Goal: Find specific fact: Find specific fact

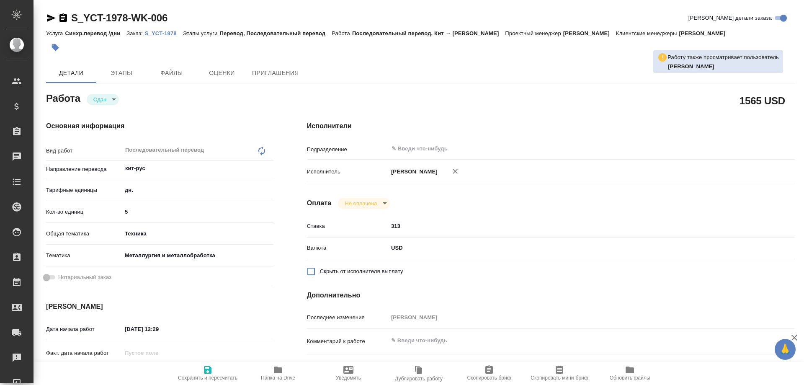
type textarea "x"
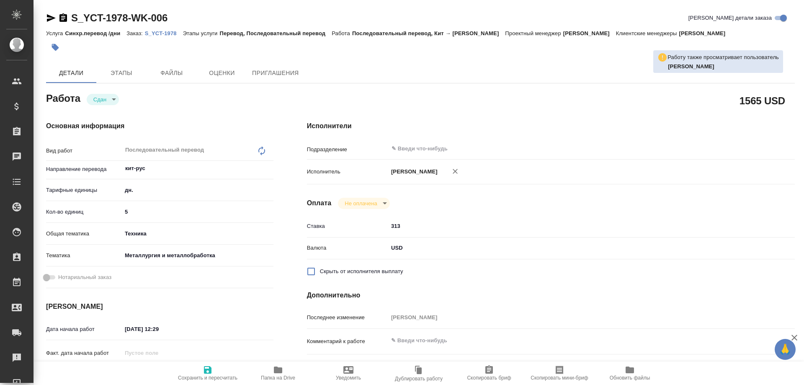
type textarea "x"
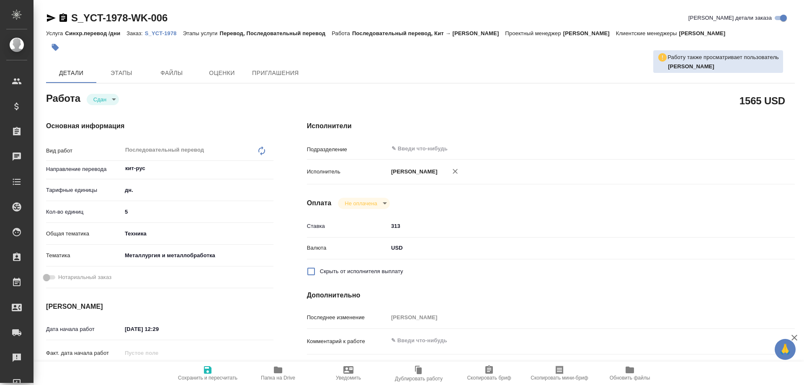
type textarea "x"
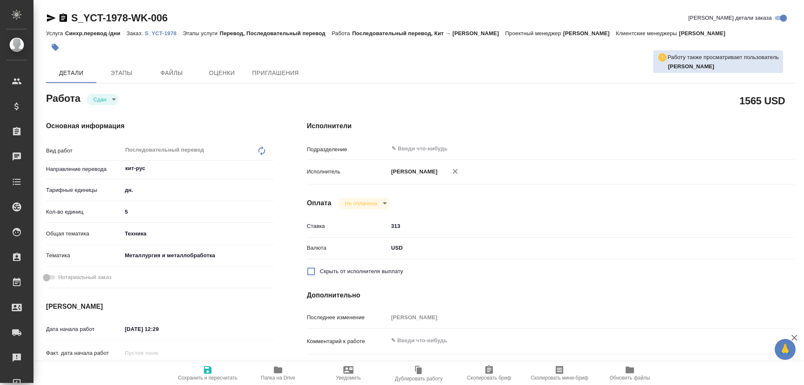
type textarea "x"
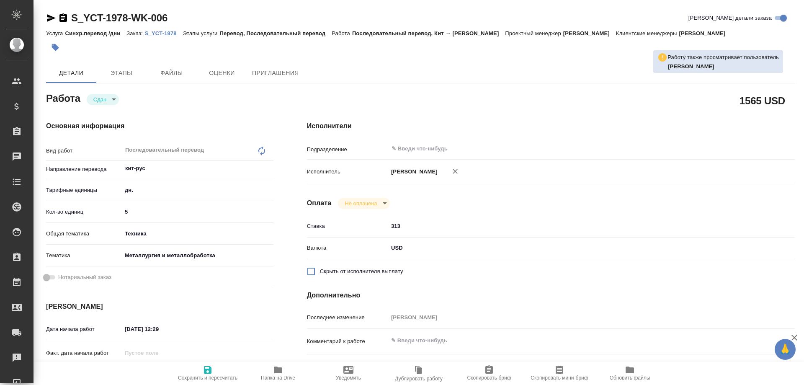
type textarea "x"
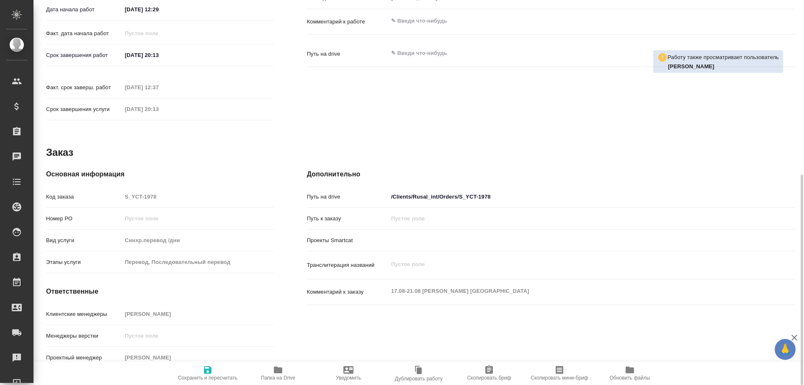
type textarea "x"
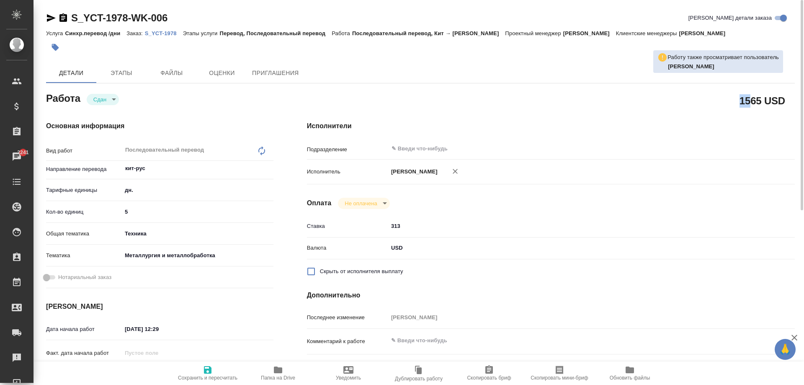
drag, startPoint x: 738, startPoint y: 100, endPoint x: 749, endPoint y: 101, distance: 10.5
click at [749, 101] on div "1565 USD" at bounding box center [551, 100] width 488 height 21
click at [749, 101] on h2 "1565 USD" at bounding box center [763, 100] width 46 height 14
drag, startPoint x: 741, startPoint y: 101, endPoint x: 790, endPoint y: 100, distance: 49.0
click at [790, 100] on div "1565 USD" at bounding box center [766, 100] width 52 height 14
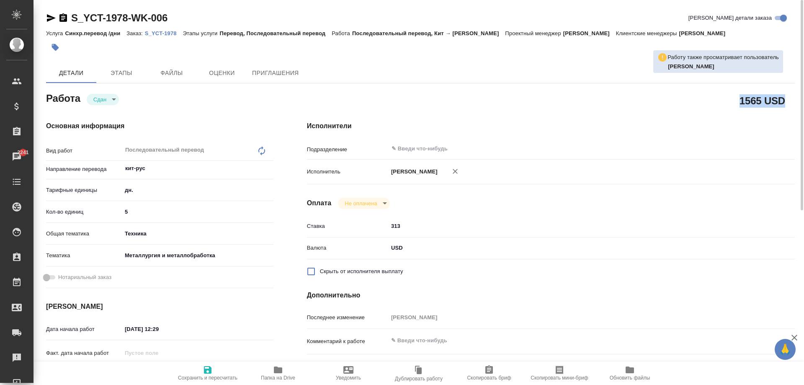
copy h2 "1565 USD"
